Goal: Obtain resource: Obtain resource

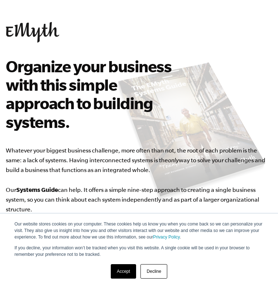
click at [154, 271] on link "Decline" at bounding box center [153, 271] width 27 height 14
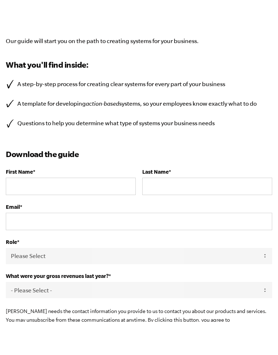
scroll to position [221, 0]
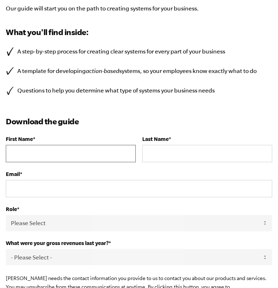
click at [103, 151] on input "First Name *" at bounding box center [71, 153] width 130 height 17
type input "[PERSON_NAME]"
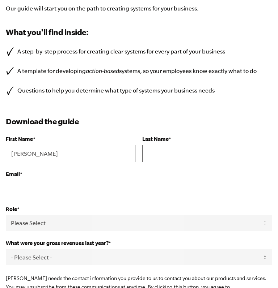
click at [182, 152] on input "Last Name *" at bounding box center [207, 153] width 130 height 17
type input "[PERSON_NAME]"
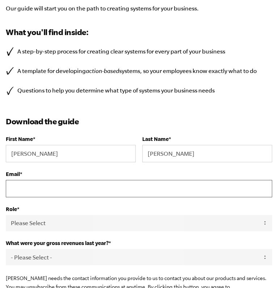
click at [118, 185] on input "Email *" at bounding box center [139, 188] width 266 height 17
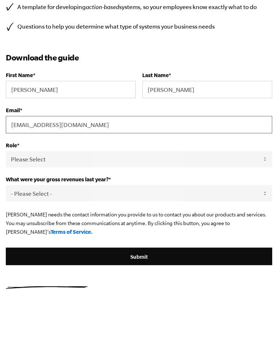
type input "[EMAIL_ADDRESS][DOMAIN_NAME]"
click at [161, 215] on select "Please Select Owner Partner / Co-Owner Executive Employee / Other" at bounding box center [139, 223] width 266 height 16
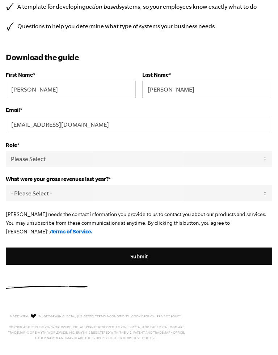
select select "Employee / Other"
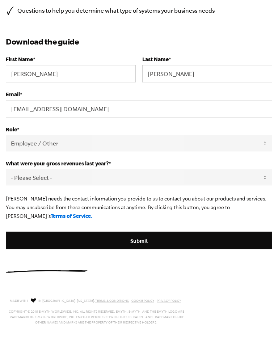
scroll to position [310, 0]
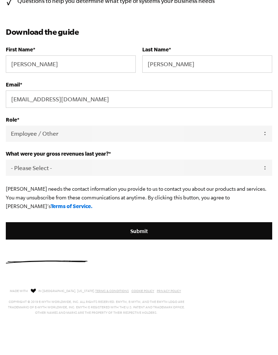
click at [266, 168] on select "- Please Select - 0-75K 76-150K 151-275K 276-500K 501-750K 751-1M 1-2.5M 2.5-5M…" at bounding box center [139, 167] width 266 height 16
select select "0-75K"
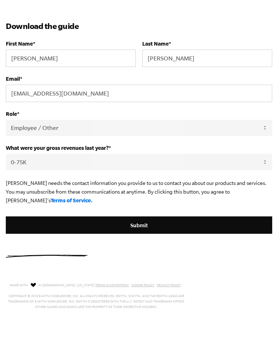
click at [157, 217] on input "Submit" at bounding box center [139, 224] width 266 height 17
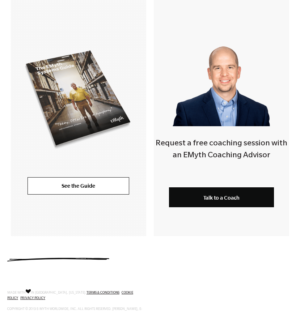
scroll to position [189, 0]
click at [95, 185] on link "See the Guide" at bounding box center [78, 185] width 102 height 17
